Goal: Transaction & Acquisition: Download file/media

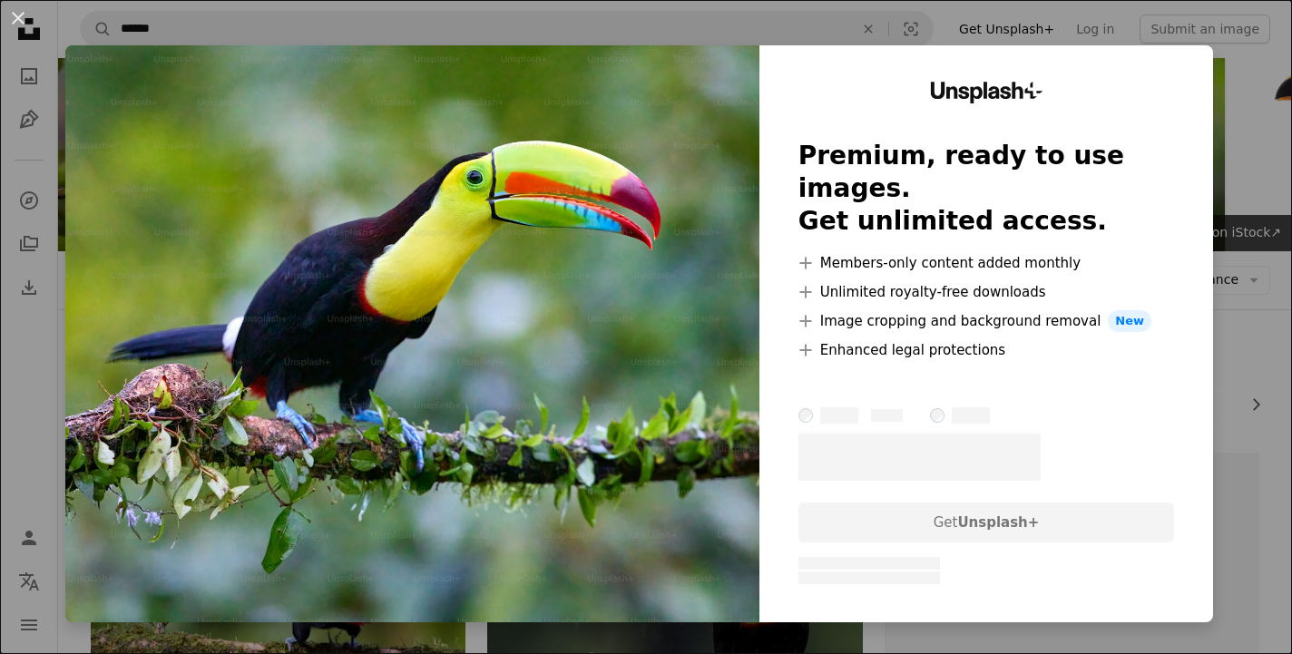
scroll to position [707, 0]
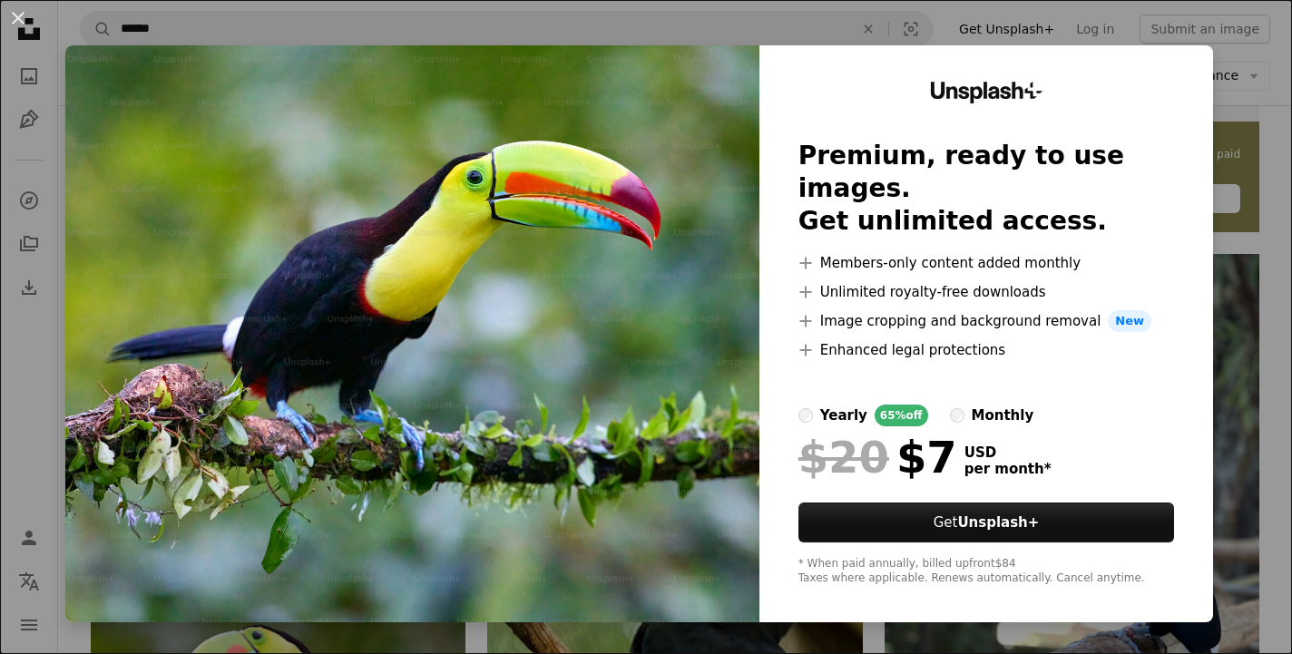
click at [686, 343] on img at bounding box center [412, 333] width 694 height 577
click at [700, 73] on img at bounding box center [412, 333] width 694 height 577
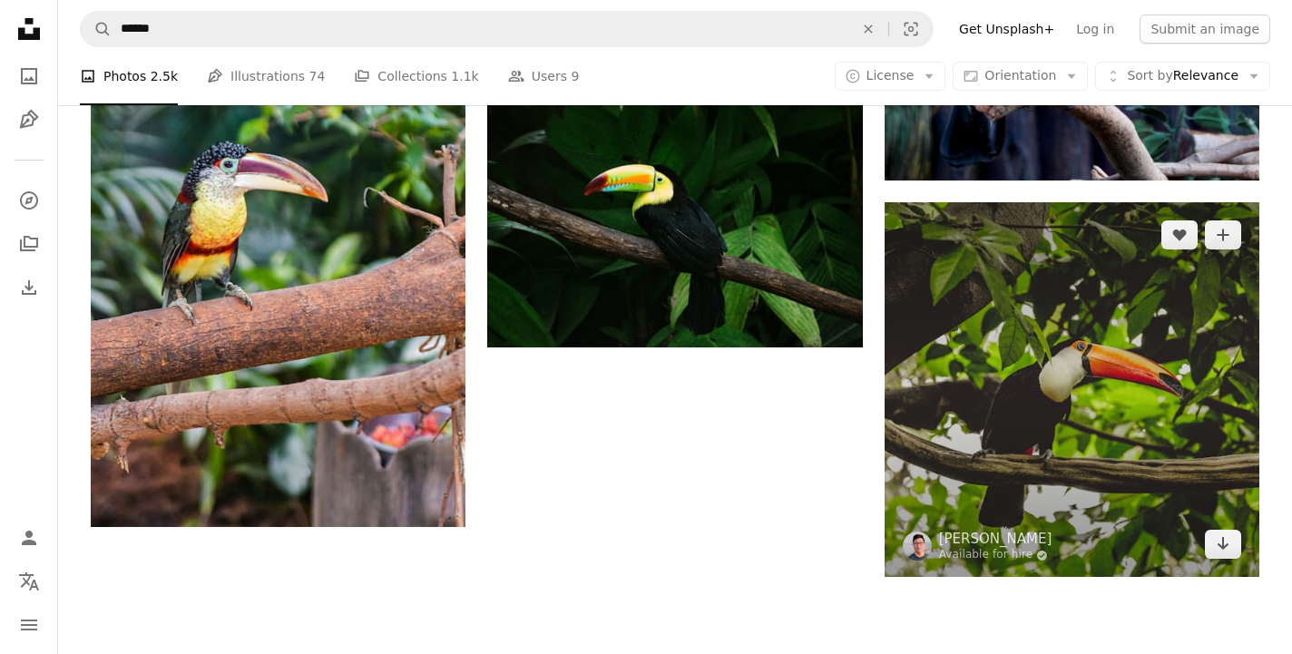
scroll to position [2469, 0]
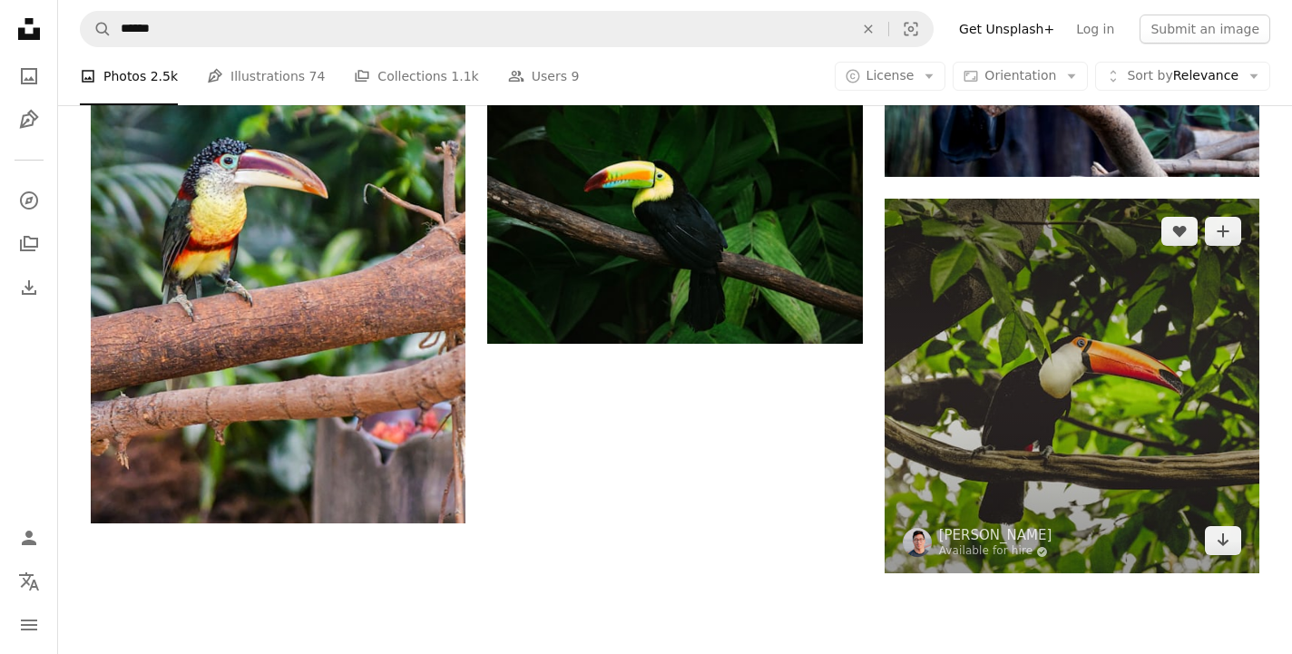
click at [1046, 427] on img at bounding box center [1072, 386] width 375 height 375
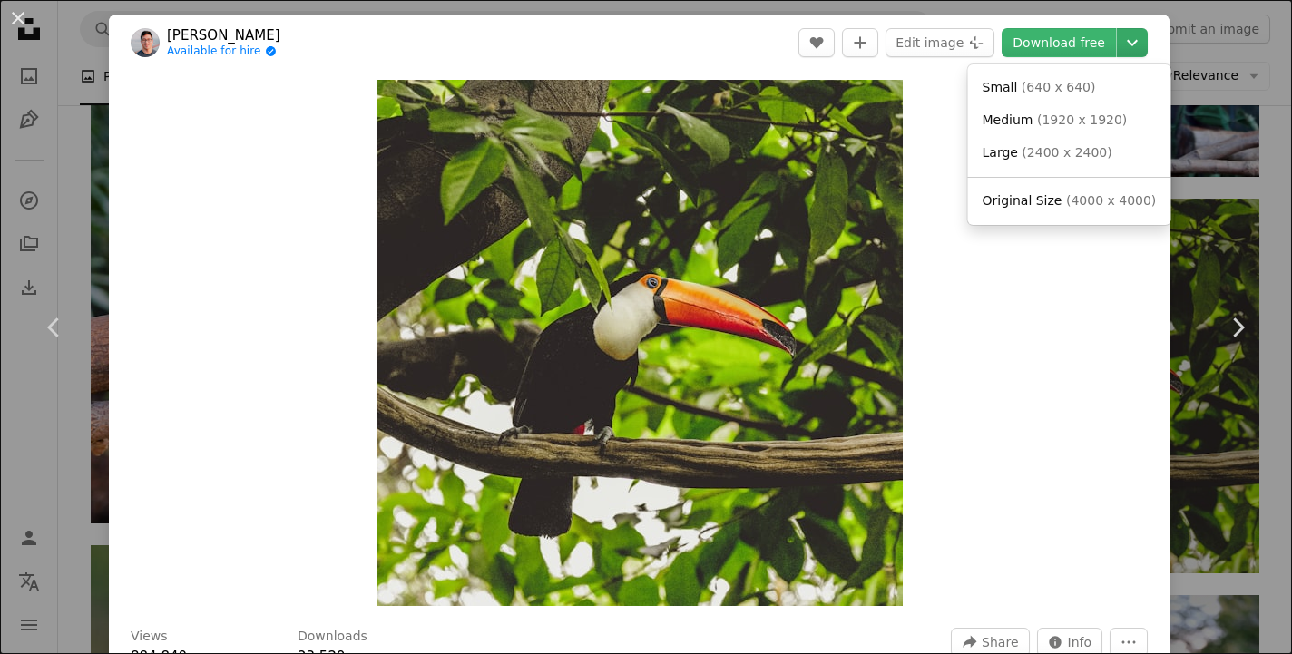
click at [1138, 43] on icon "Choose download size" at bounding box center [1132, 43] width 11 height 6
click at [1069, 197] on span "( 4000 x 4000 )" at bounding box center [1111, 200] width 90 height 15
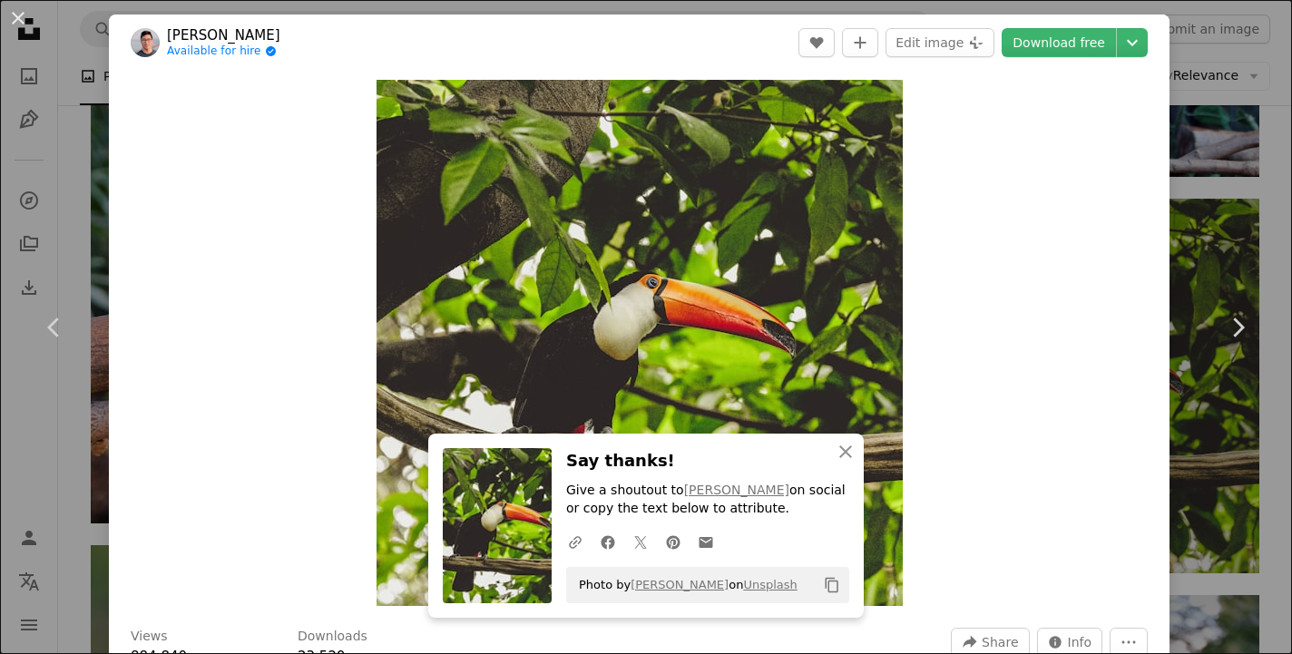
click at [797, 517] on p "Give a shoutout to [PERSON_NAME] on social or copy the text below to attribute." at bounding box center [707, 500] width 283 height 36
click at [681, 586] on link "[PERSON_NAME]" at bounding box center [680, 585] width 98 height 14
